Goal: Task Accomplishment & Management: Complete application form

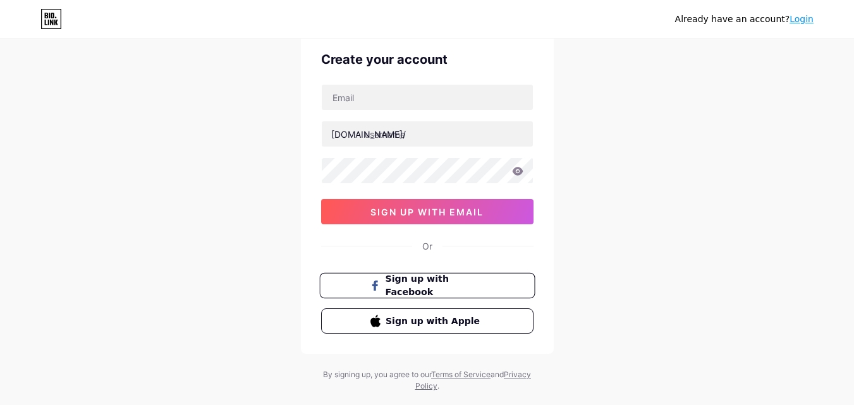
scroll to position [78, 0]
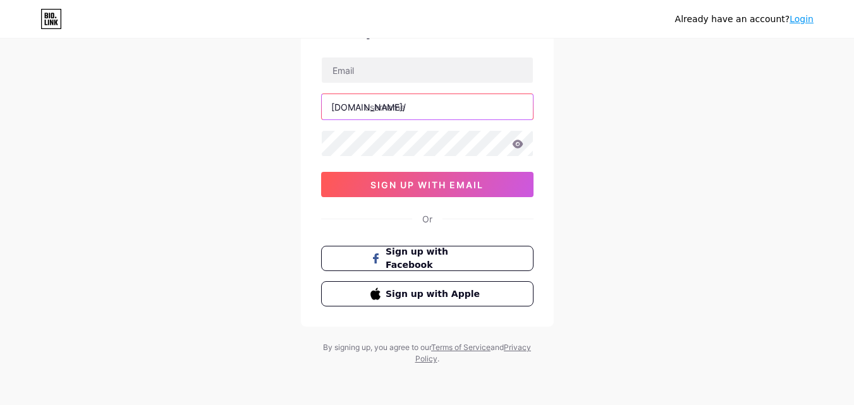
click at [450, 107] on input "text" at bounding box center [427, 106] width 211 height 25
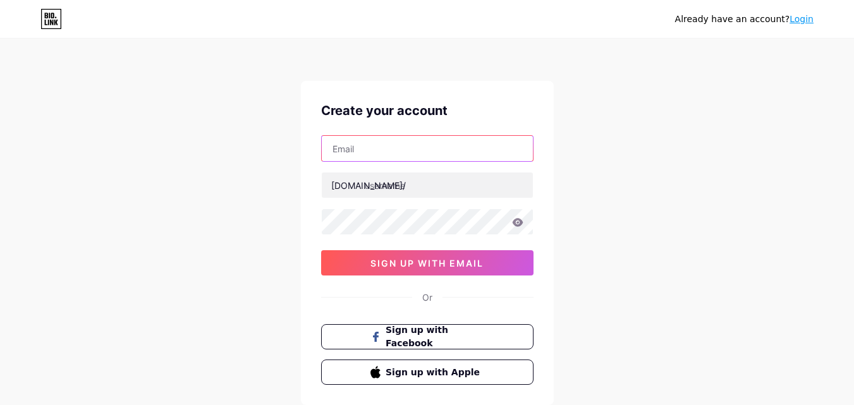
click at [398, 145] on input "text" at bounding box center [427, 148] width 211 height 25
type input "[EMAIL_ADDRESS][DOMAIN_NAME]"
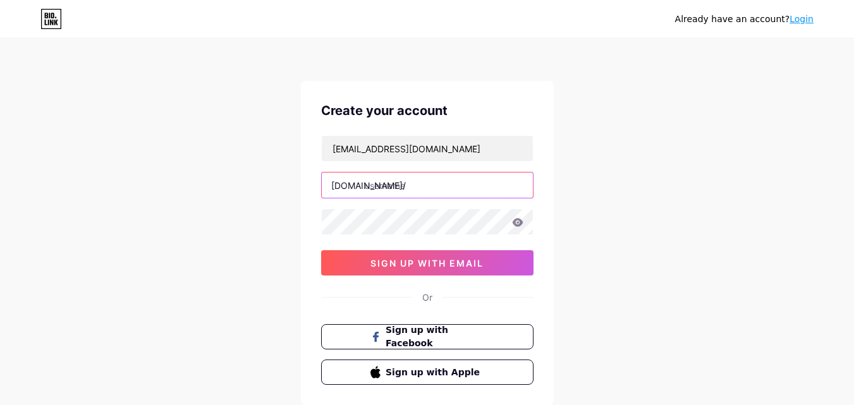
click at [399, 187] on input "text" at bounding box center [427, 185] width 211 height 25
type input "jhdkegrytuyj"
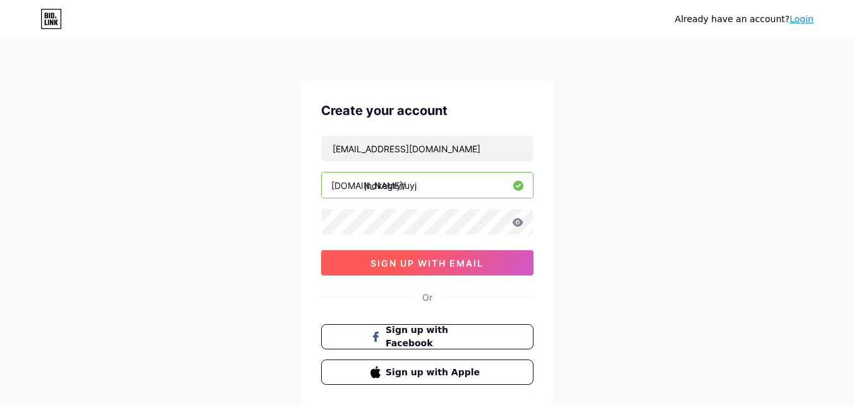
click at [472, 262] on span "sign up with email" at bounding box center [427, 263] width 113 height 11
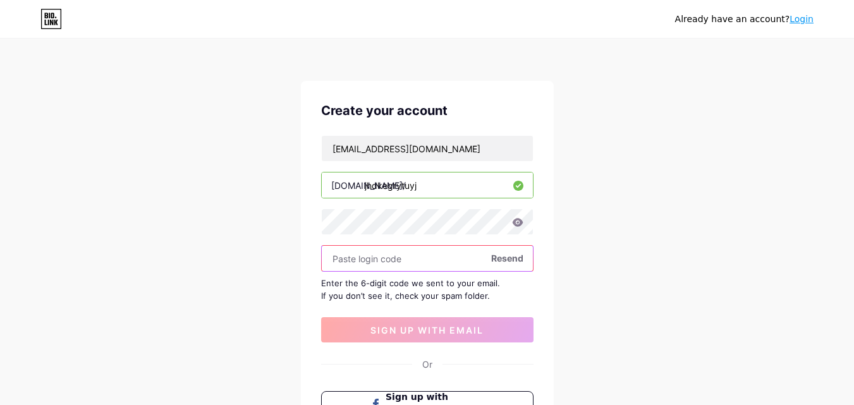
paste input "463019"
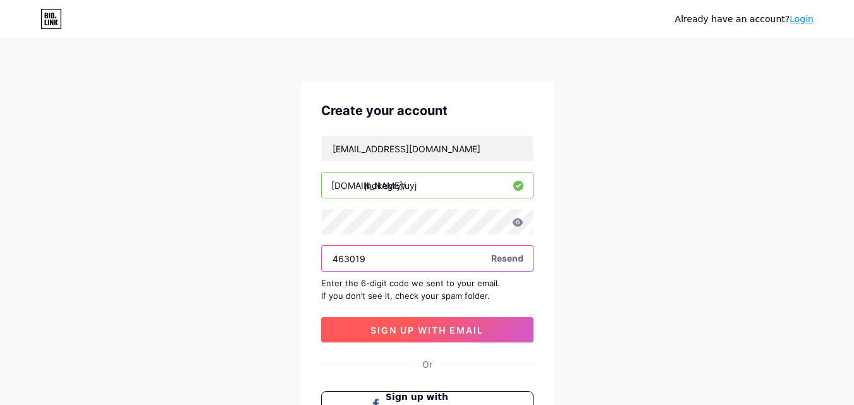
type input "463019"
click at [447, 333] on span "sign up with email" at bounding box center [427, 330] width 113 height 11
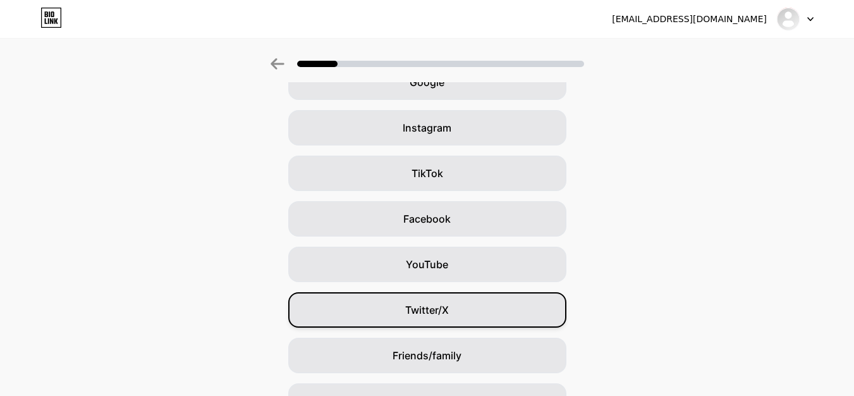
scroll to position [149, 0]
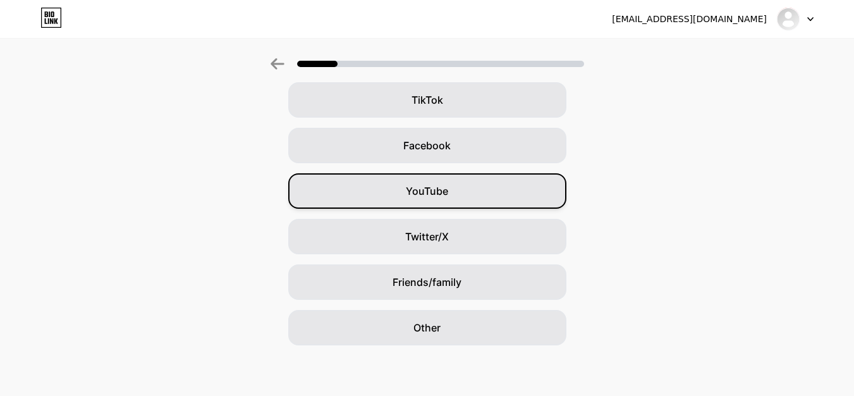
click at [472, 187] on div "YouTube" at bounding box center [427, 190] width 278 height 35
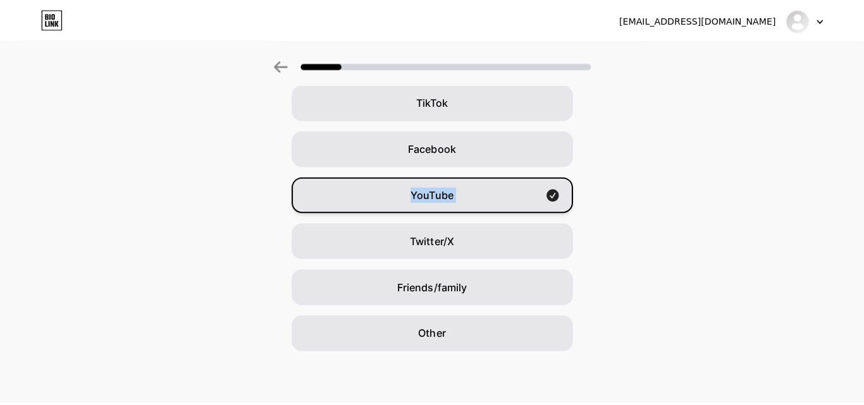
scroll to position [0, 0]
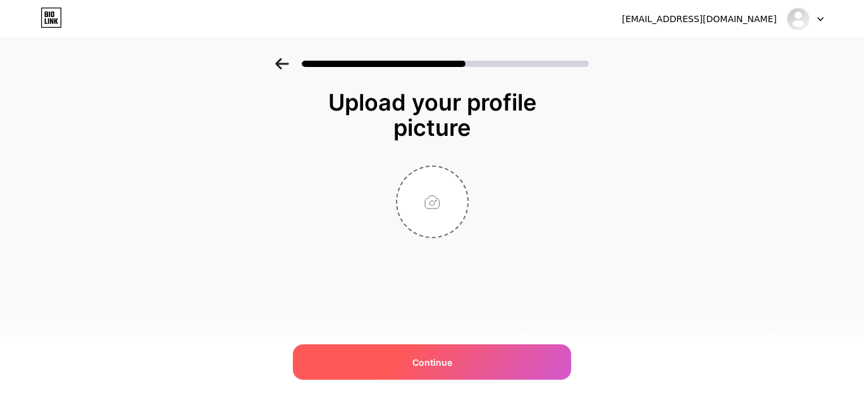
click at [464, 357] on div "Continue" at bounding box center [432, 362] width 278 height 35
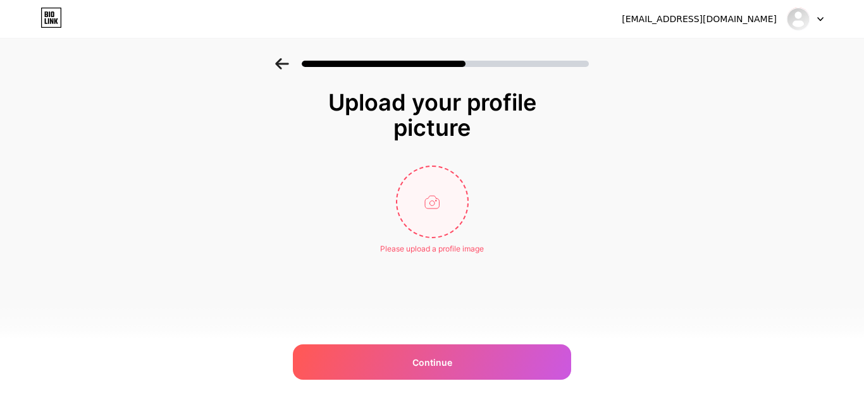
click at [438, 215] on input "file" at bounding box center [432, 202] width 70 height 70
type input "C:\fakepath\1.png"
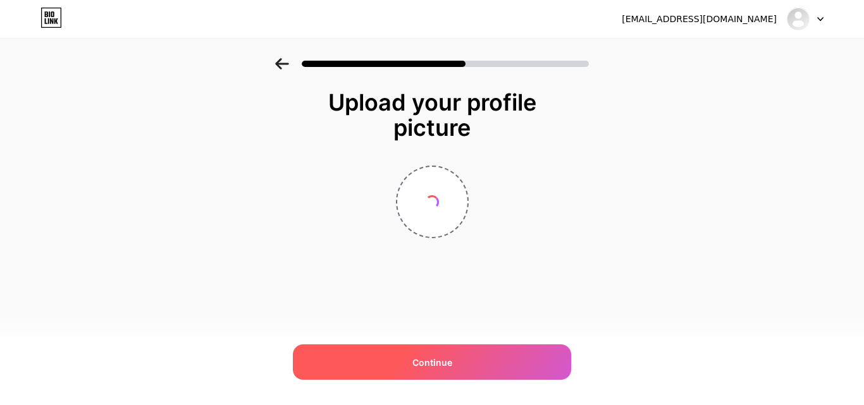
click at [468, 374] on div "Continue" at bounding box center [432, 362] width 278 height 35
